Goal: Communication & Community: Answer question/provide support

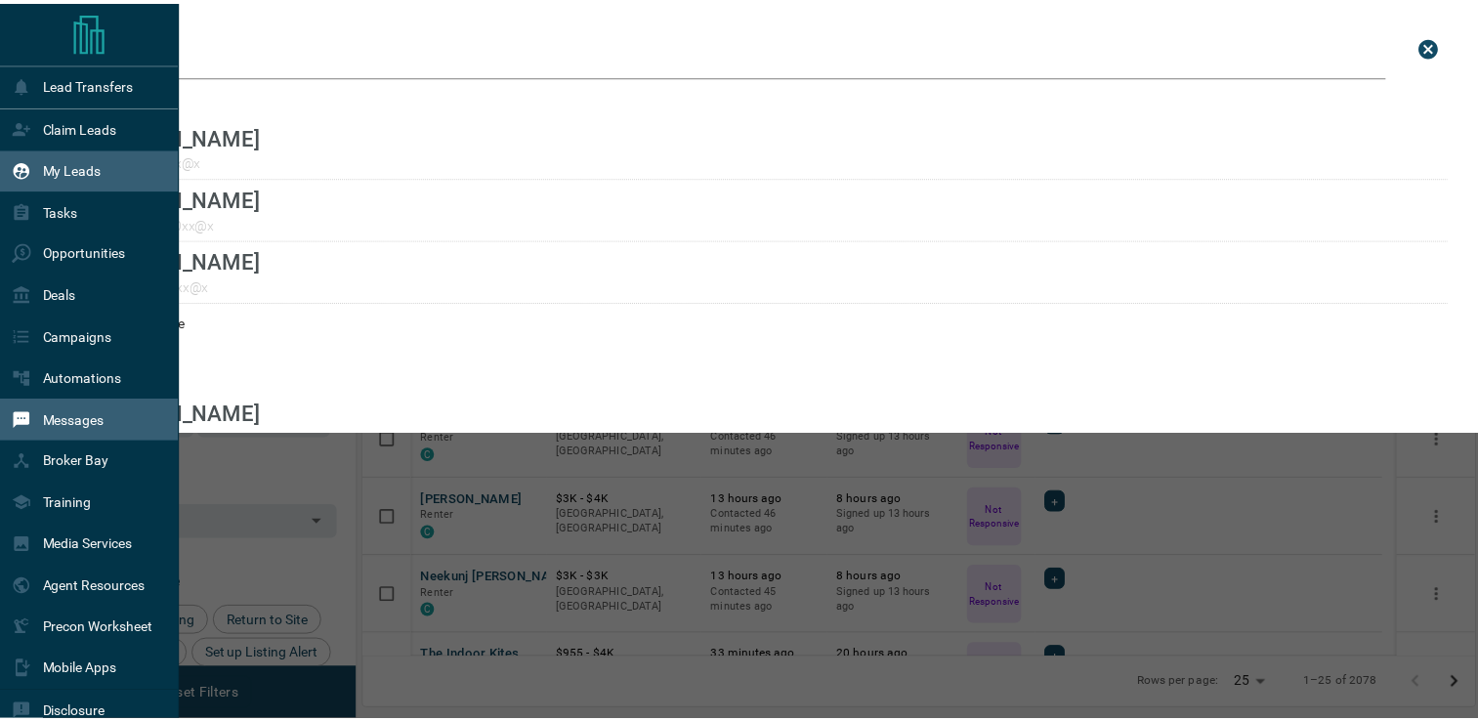
scroll to position [532, 1109]
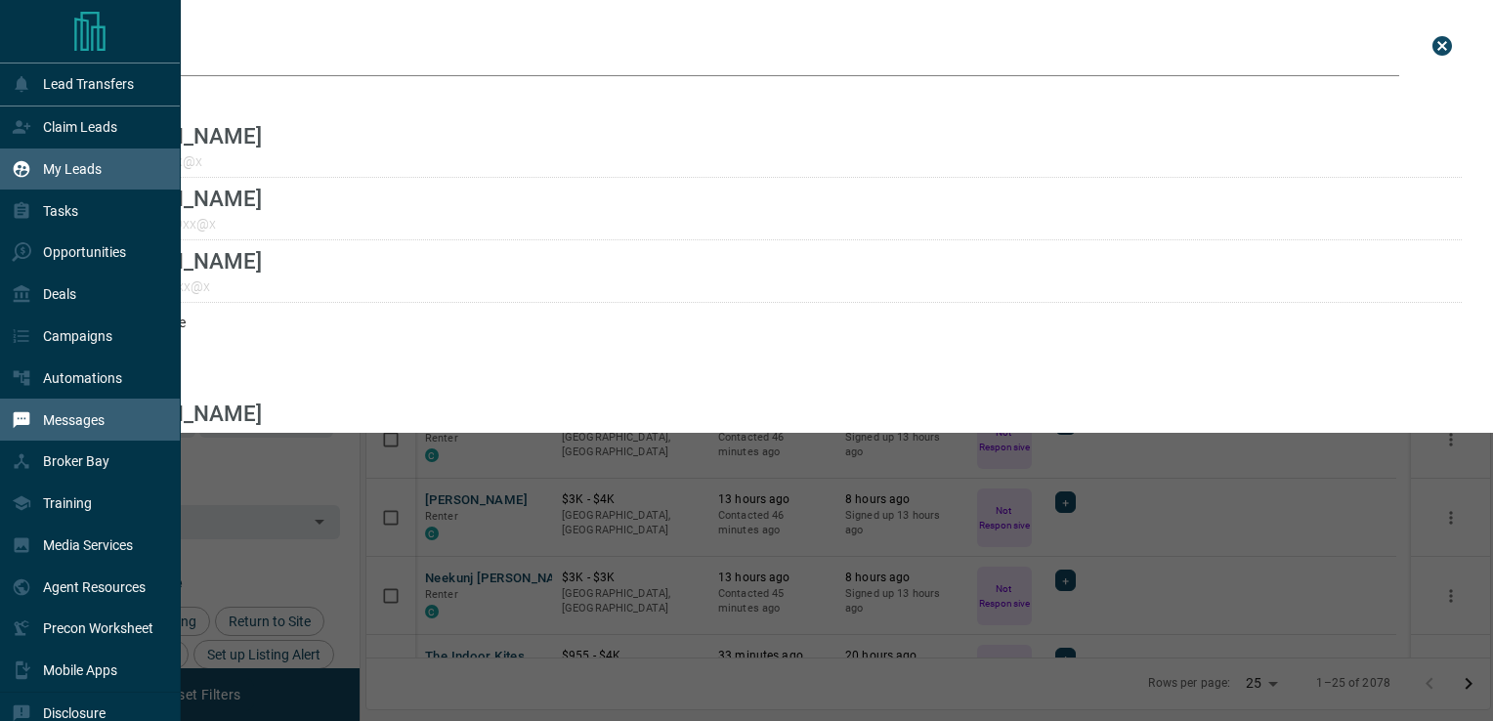
click at [40, 426] on div "Messages" at bounding box center [58, 420] width 93 height 32
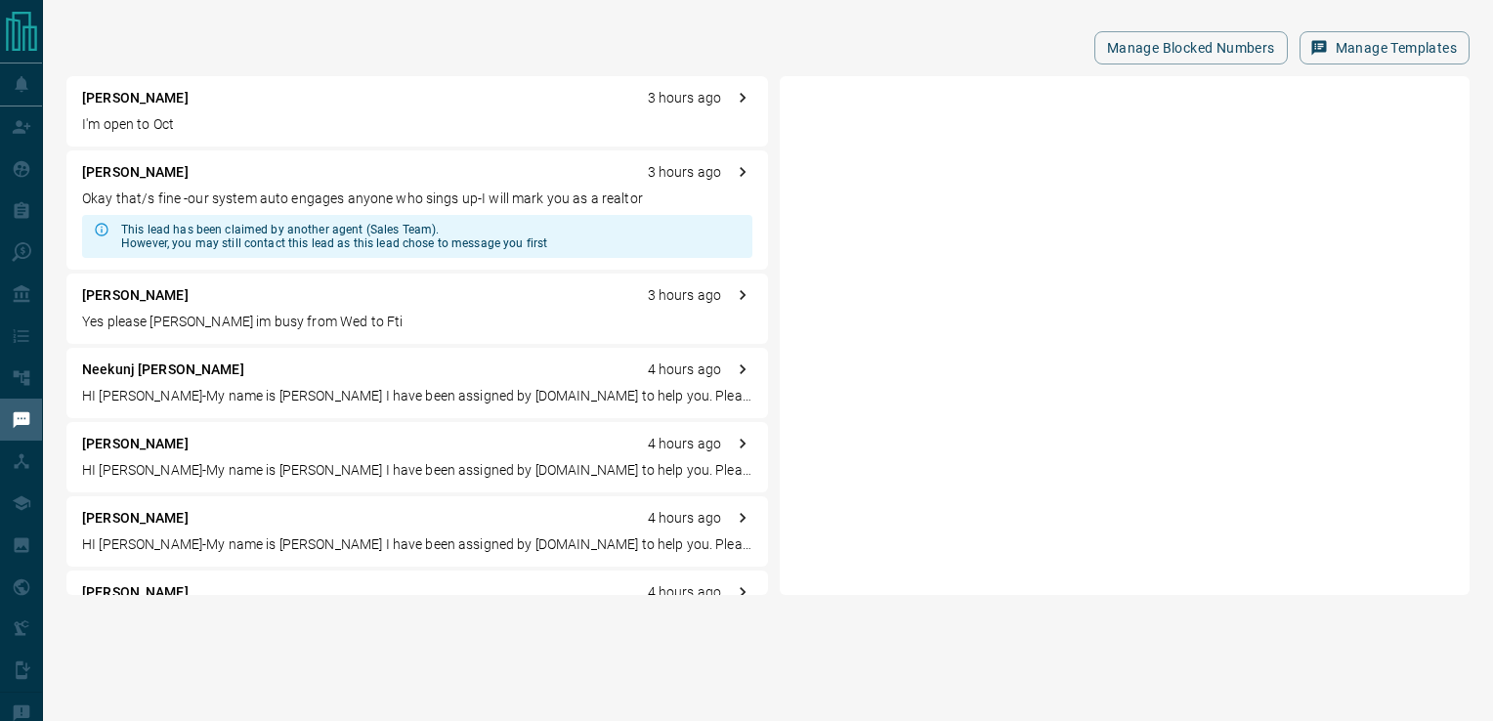
click at [117, 123] on p "I'm open to Oct" at bounding box center [417, 124] width 670 height 21
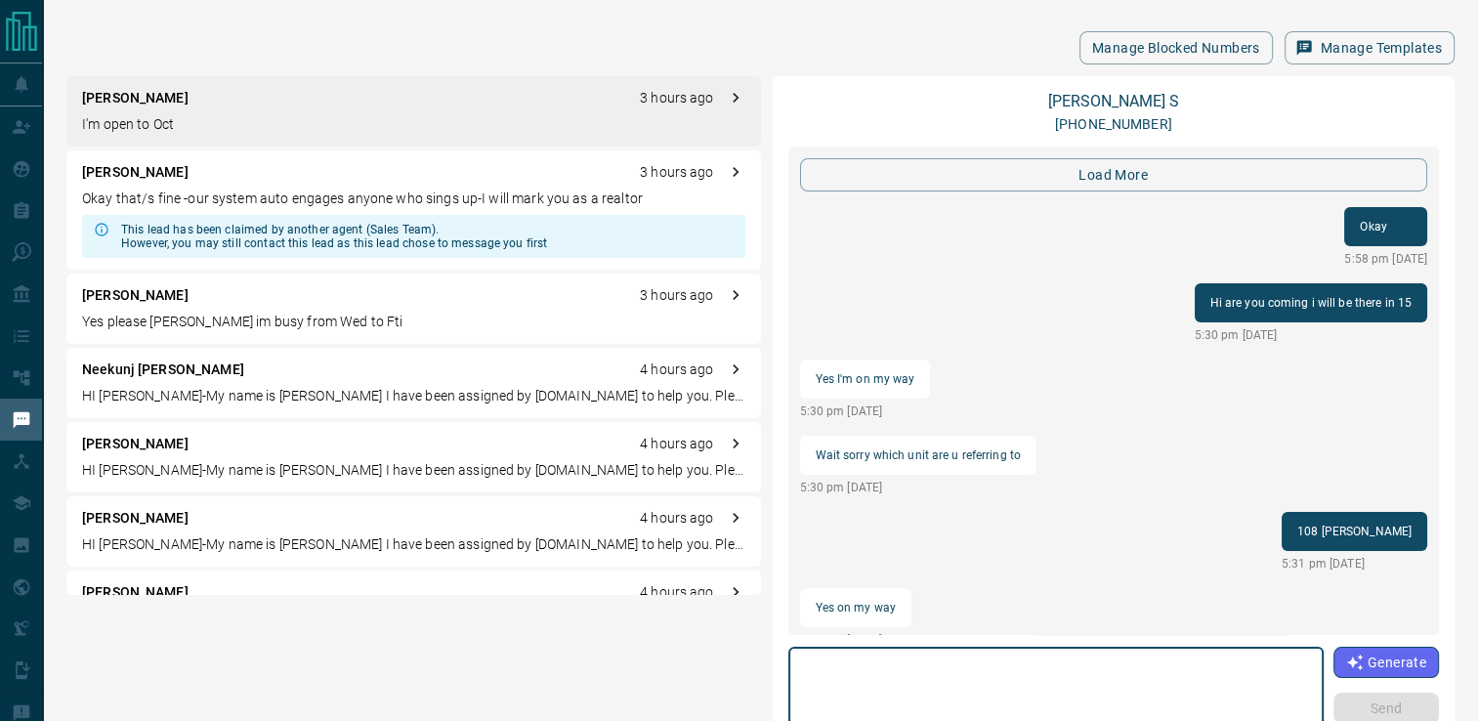
scroll to position [1994, 0]
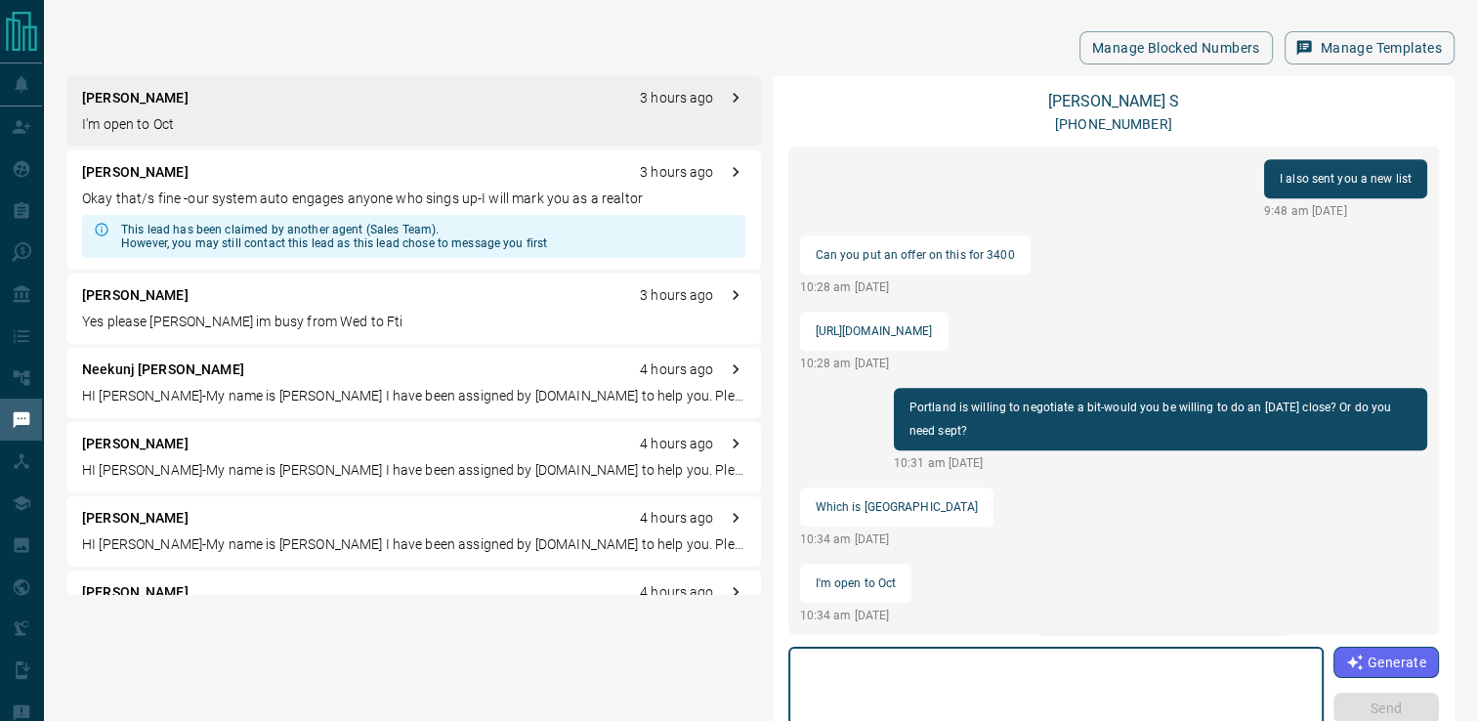
click at [957, 653] on div "* ​" at bounding box center [1055, 697] width 535 height 100
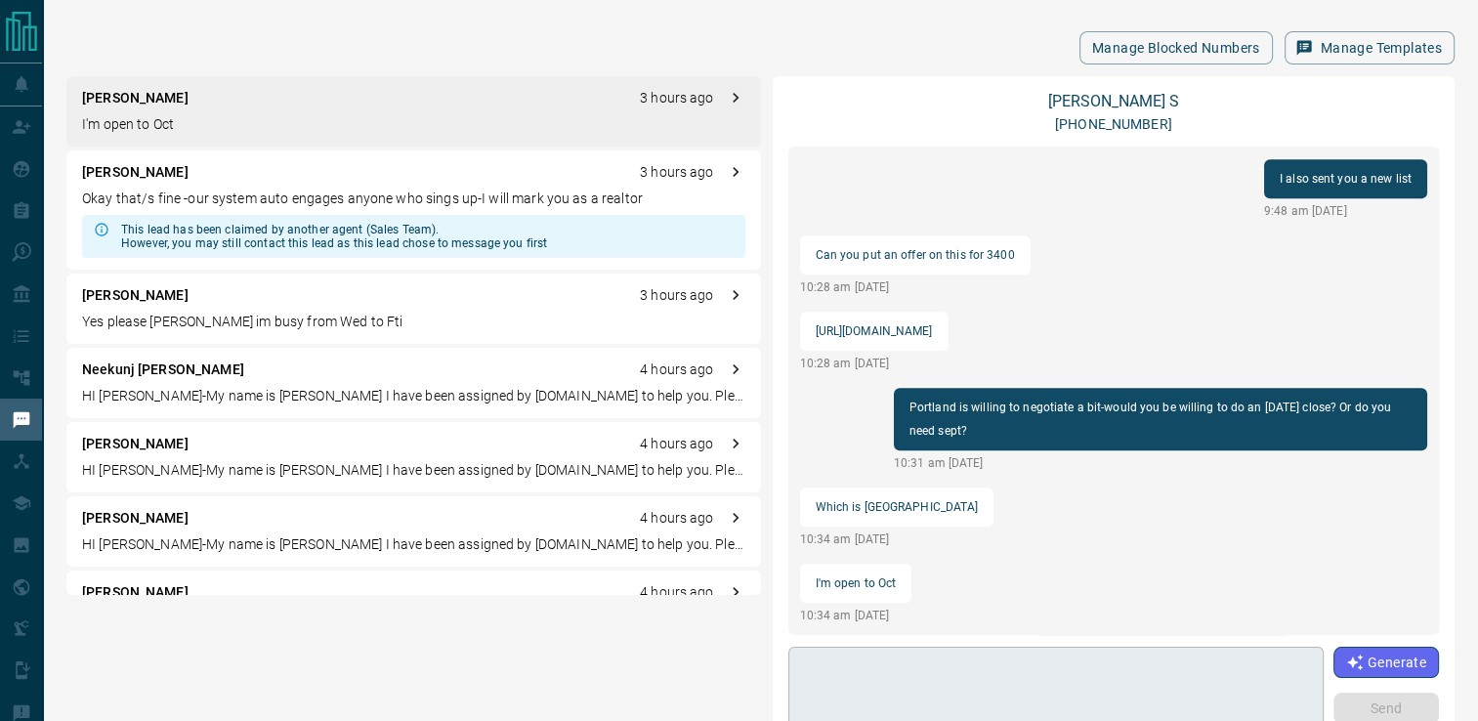
click at [964, 649] on div "* ​" at bounding box center [1055, 697] width 535 height 100
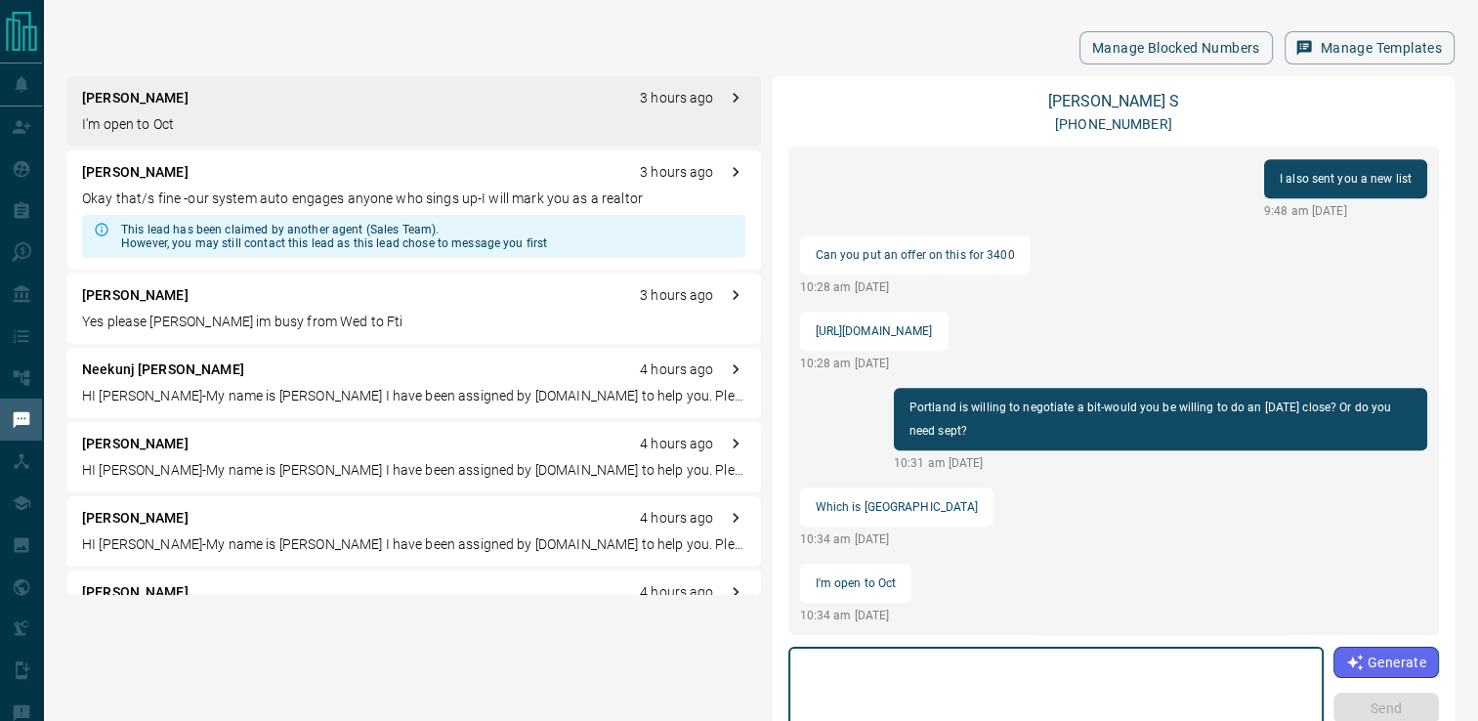
click at [961, 630] on div "load more Okay 5:58 pm [DATE] Hi are you coming i will be there in 15 5:30 pm […" at bounding box center [1114, 391] width 652 height 489
click at [1085, 664] on textarea at bounding box center [1056, 697] width 508 height 83
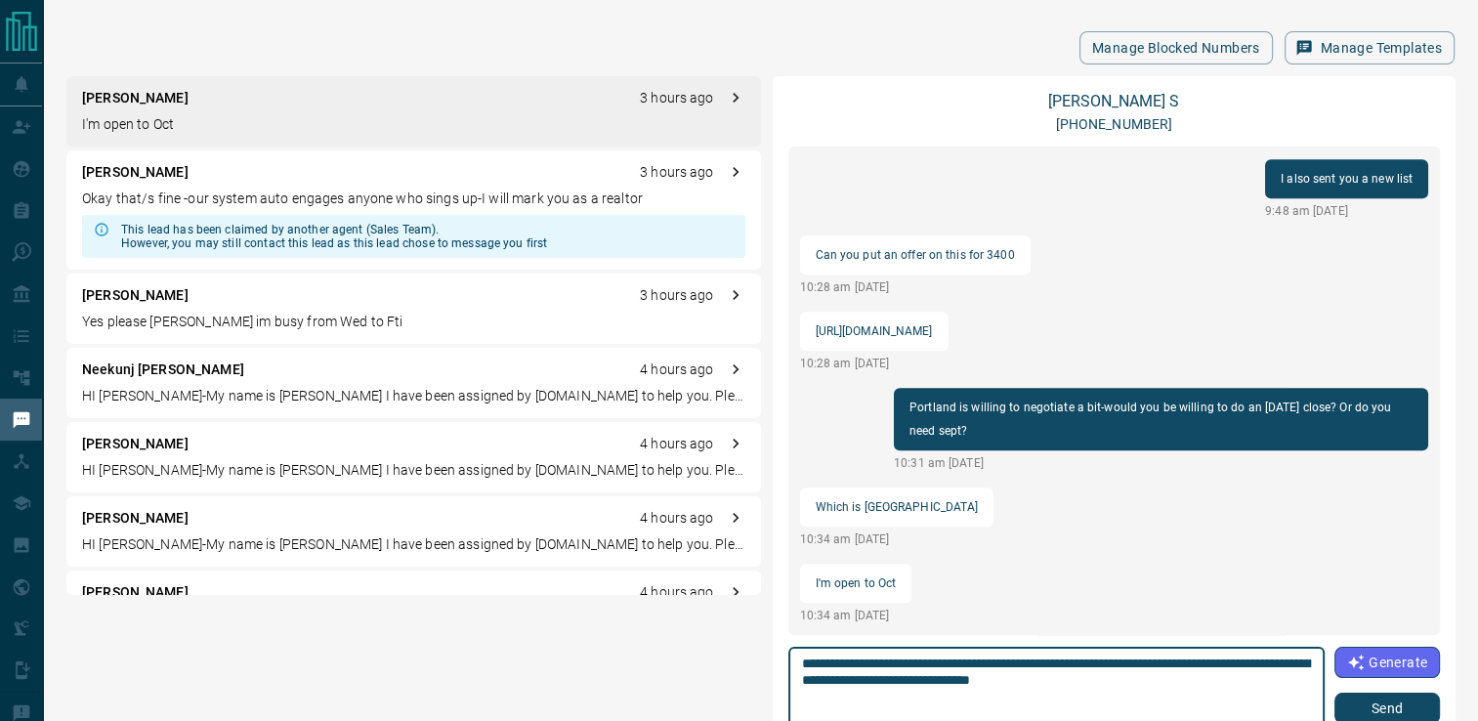
click at [1013, 659] on textarea "**********" at bounding box center [1056, 697] width 509 height 83
type textarea "**********"
click at [1389, 709] on button "Send" at bounding box center [1388, 708] width 106 height 31
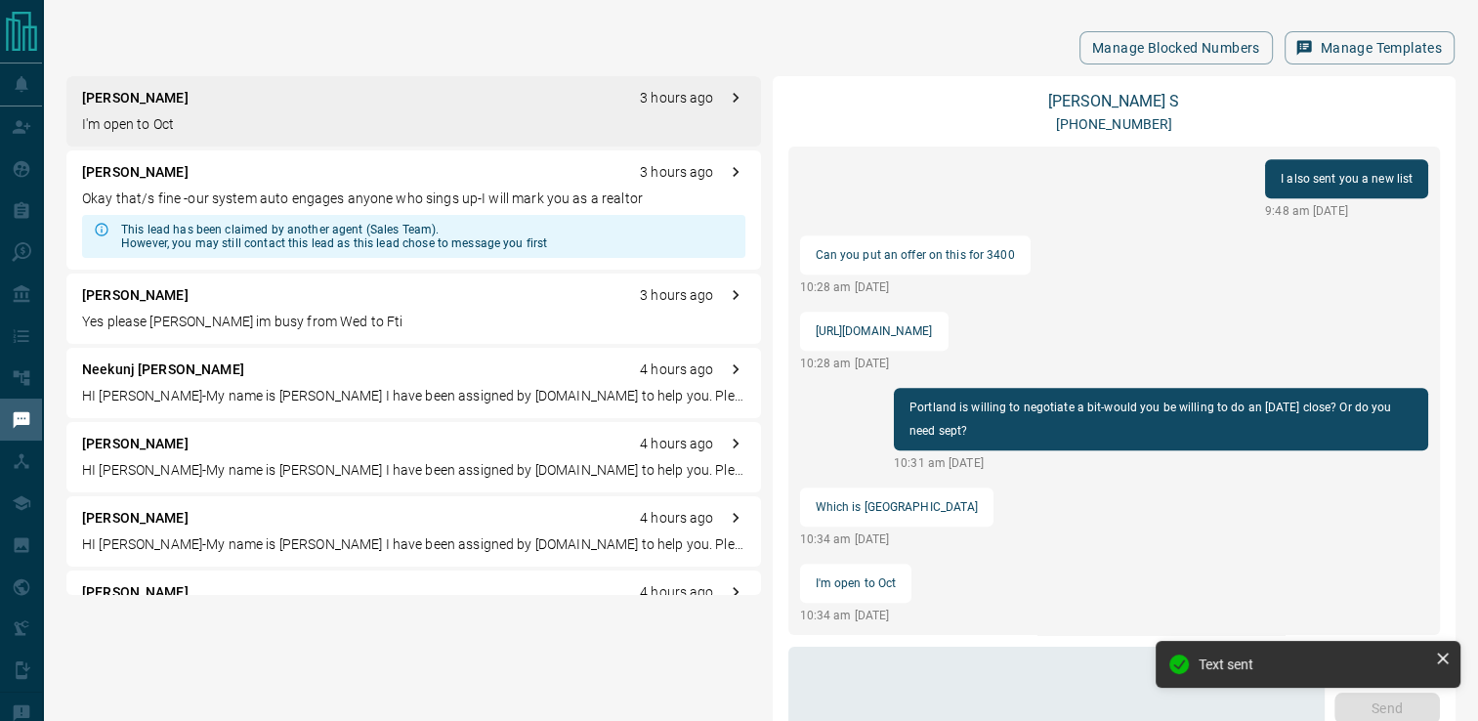
scroll to position [2018, 0]
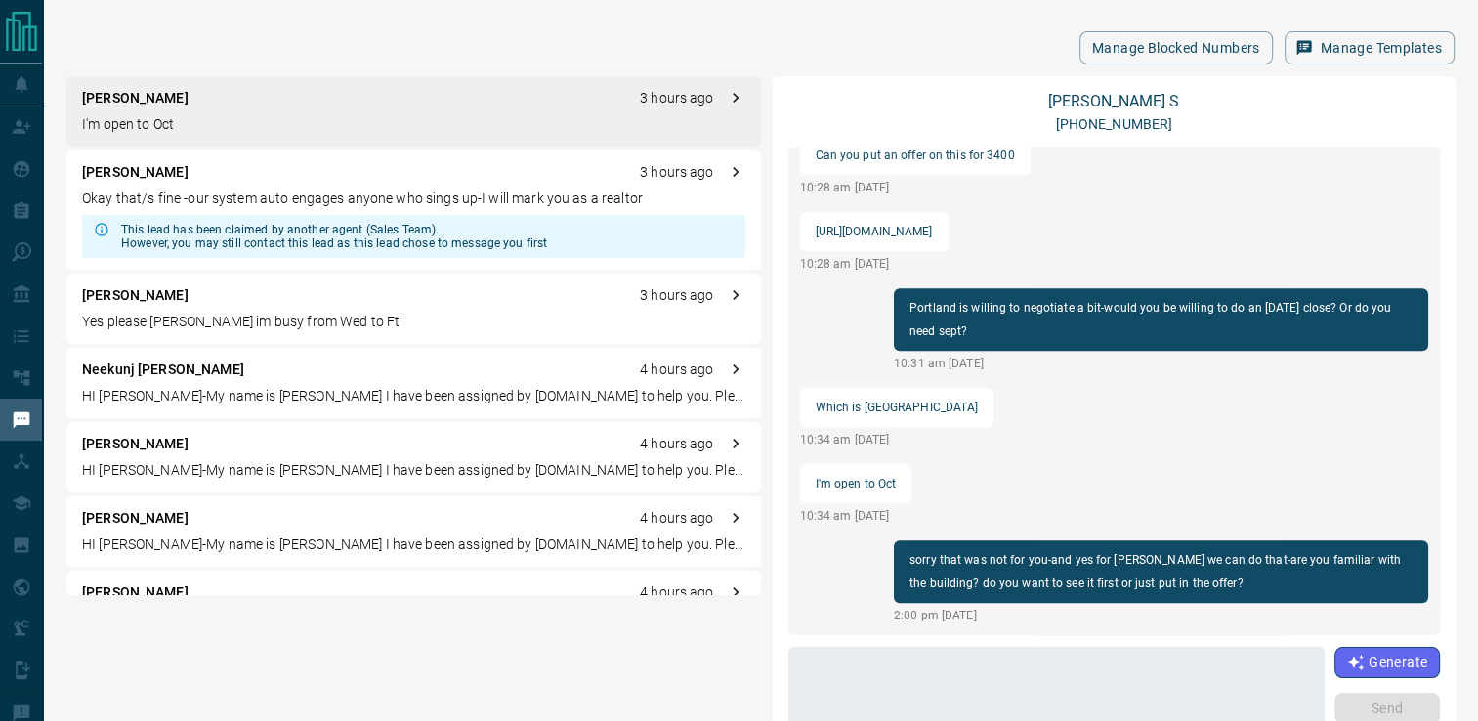
click at [219, 187] on div "[PERSON_NAME] 3 hours ago Okay that/s fine -our system auto engages anyone who …" at bounding box center [413, 209] width 695 height 119
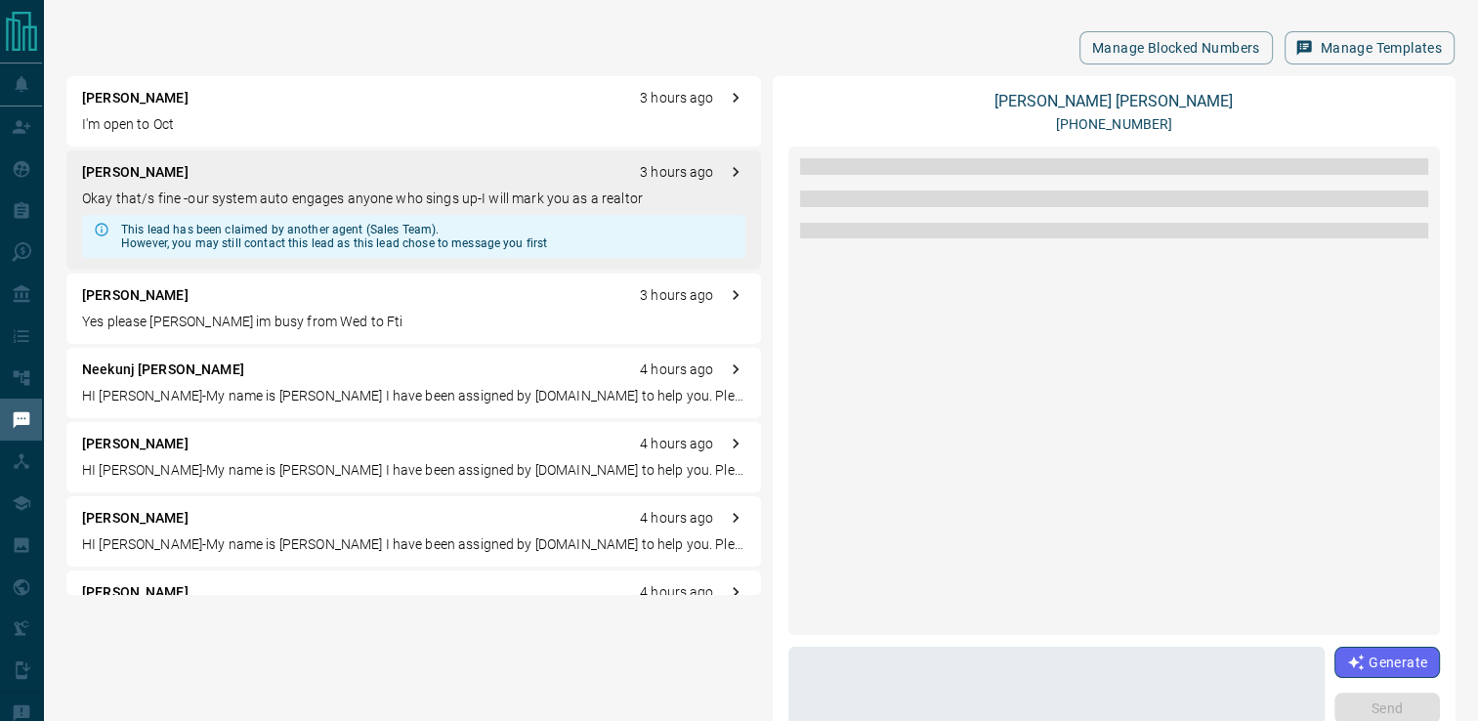
scroll to position [0, 0]
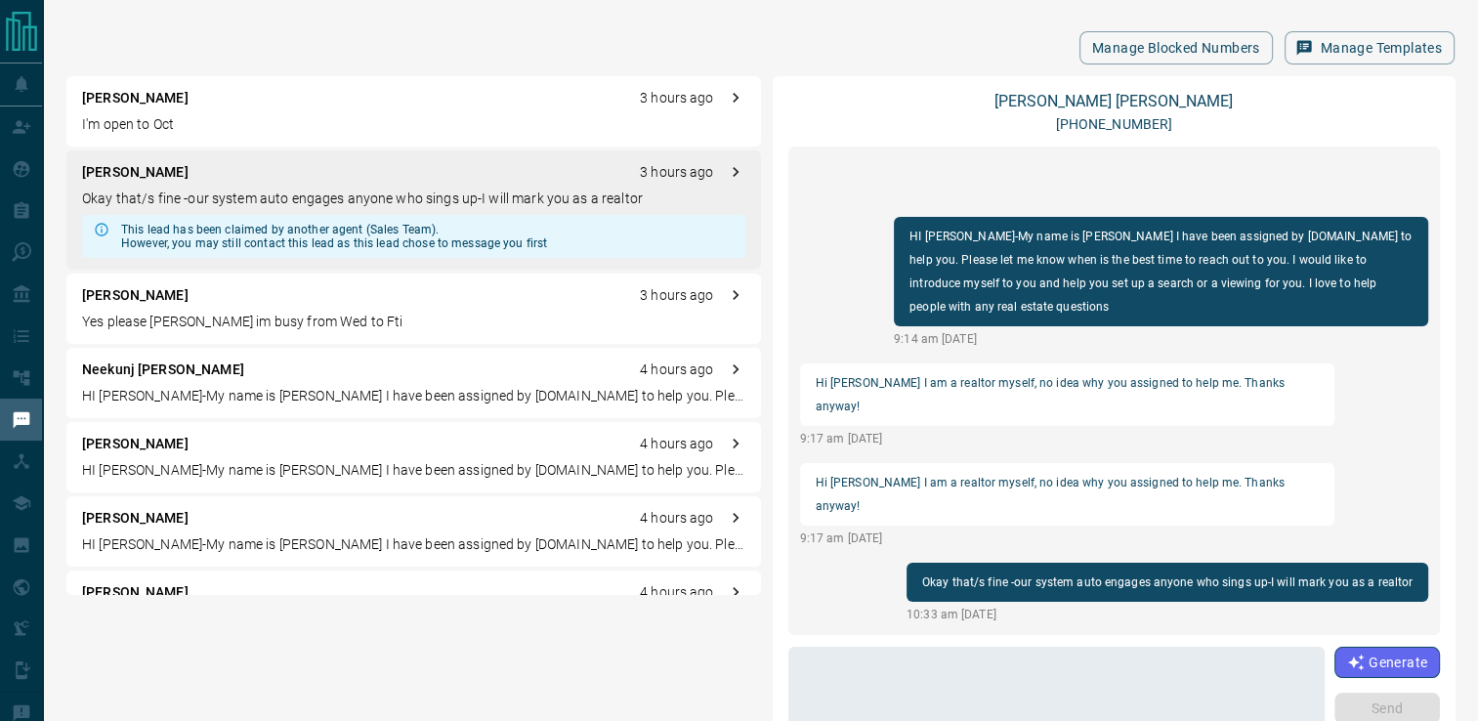
click at [215, 314] on p "Yes please [PERSON_NAME] im busy from Wed to Fti" at bounding box center [413, 322] width 663 height 21
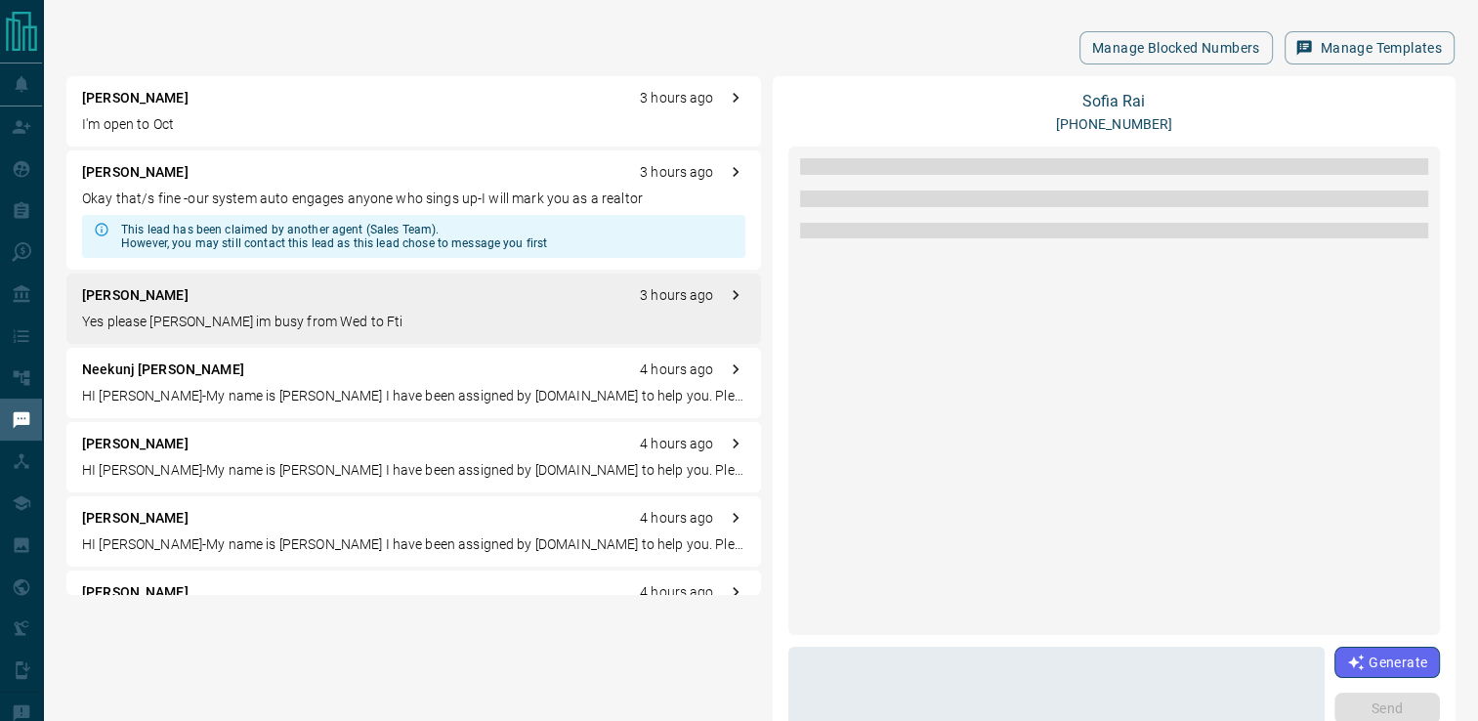
scroll to position [574, 0]
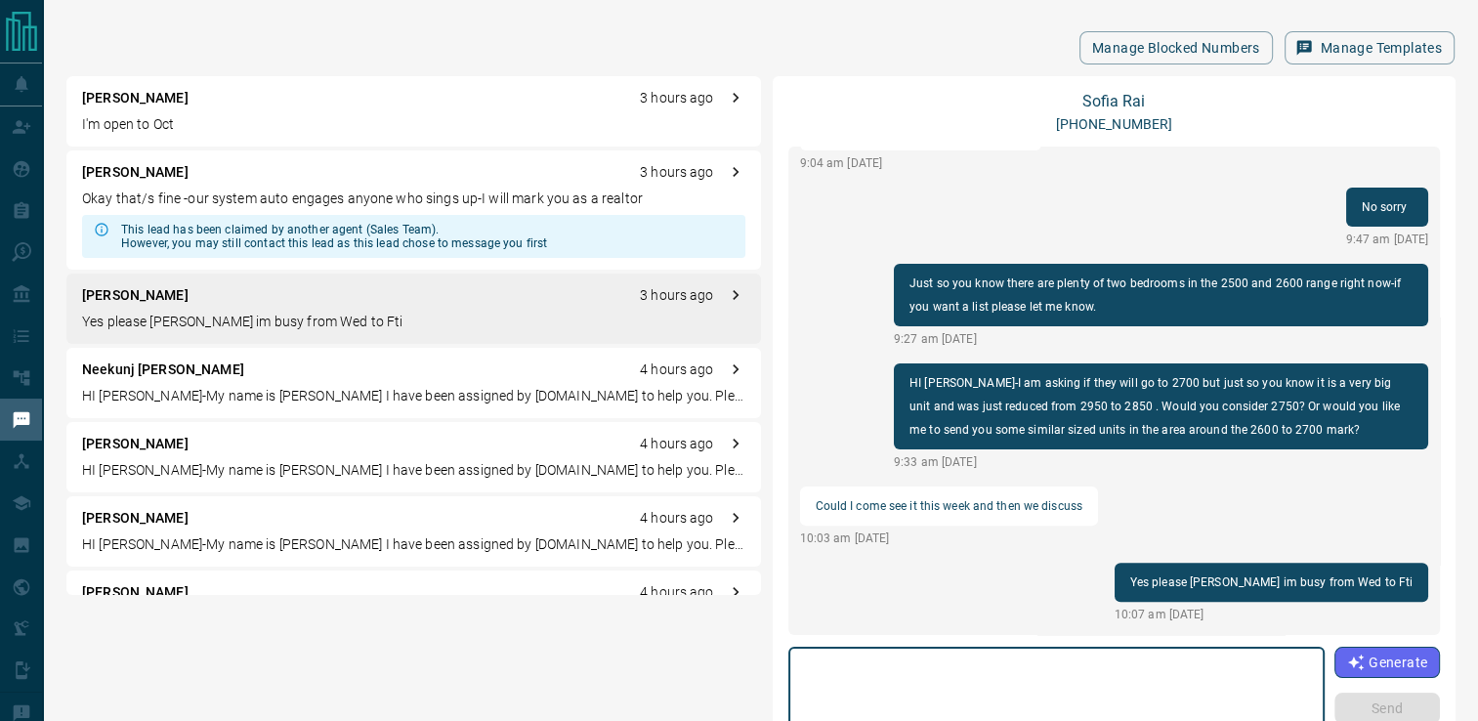
click at [1079, 676] on textarea at bounding box center [1056, 697] width 509 height 83
type textarea "*"
type textarea "**"
